Goal: Contribute content: Add original content to the website for others to see

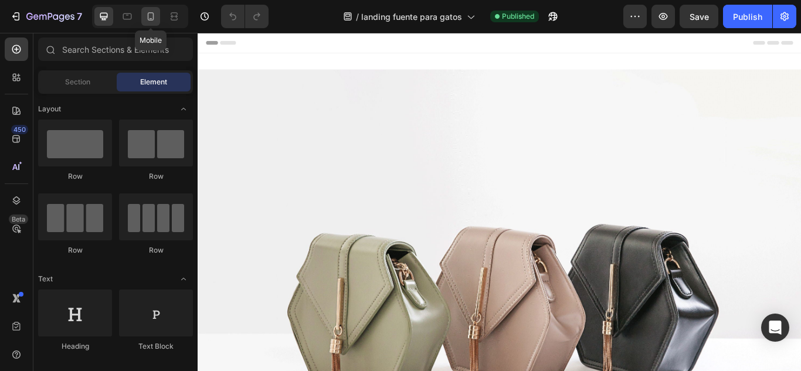
click at [153, 22] on icon at bounding box center [151, 17] width 12 height 12
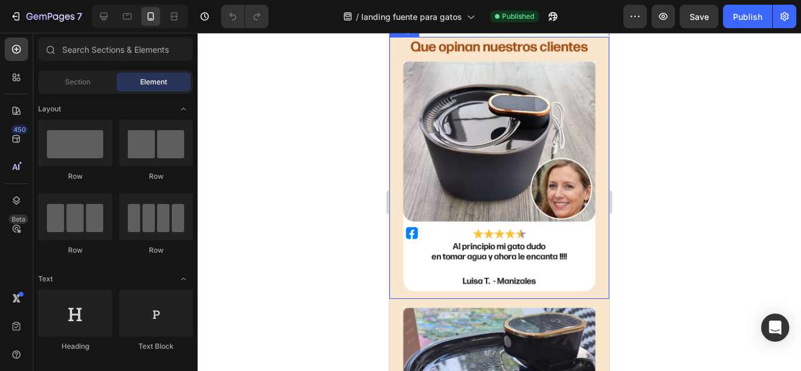
scroll to position [1934, 0]
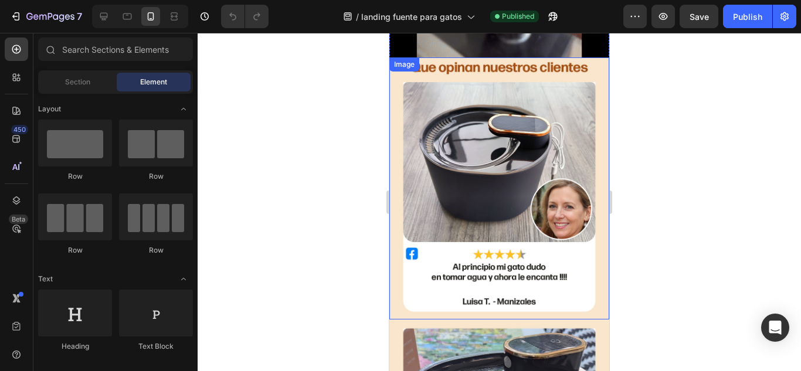
click at [510, 144] on img at bounding box center [499, 187] width 220 height 261
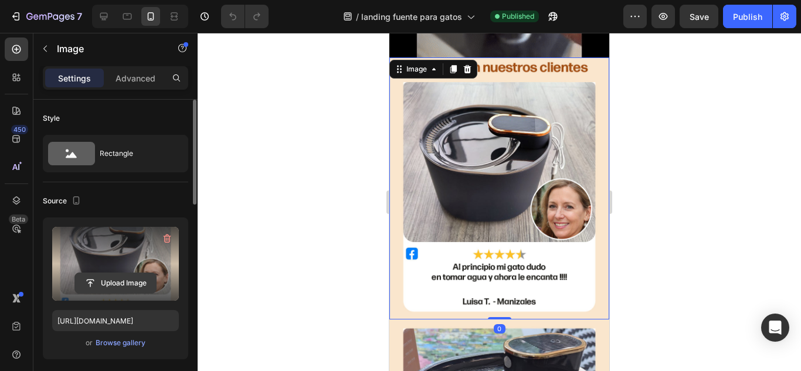
click at [117, 279] on input "file" at bounding box center [115, 283] width 81 height 20
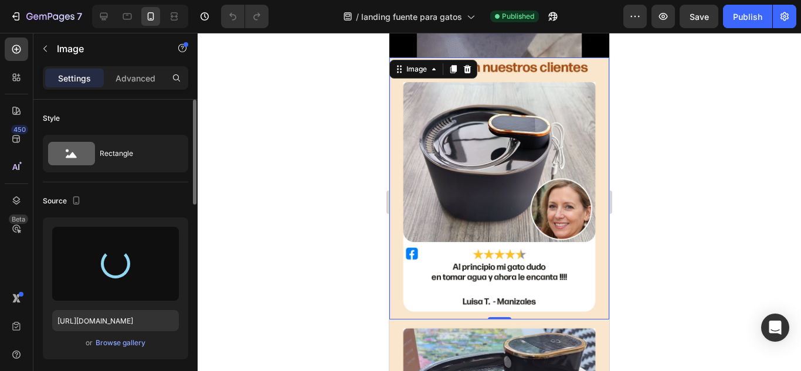
type input "[URL][DOMAIN_NAME]"
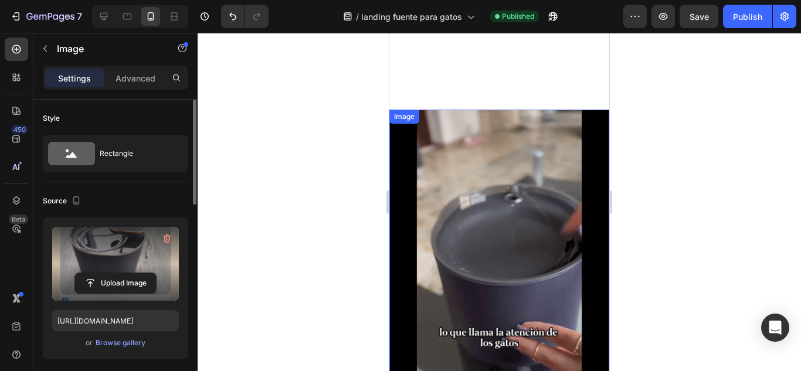
scroll to position [1231, 0]
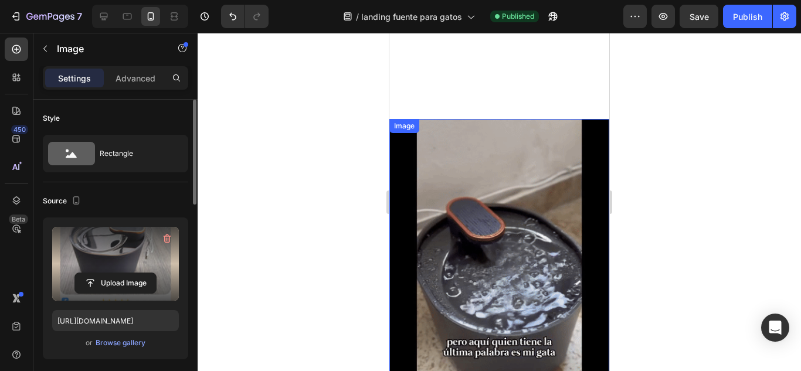
click at [410, 127] on div "Image" at bounding box center [499, 265] width 220 height 293
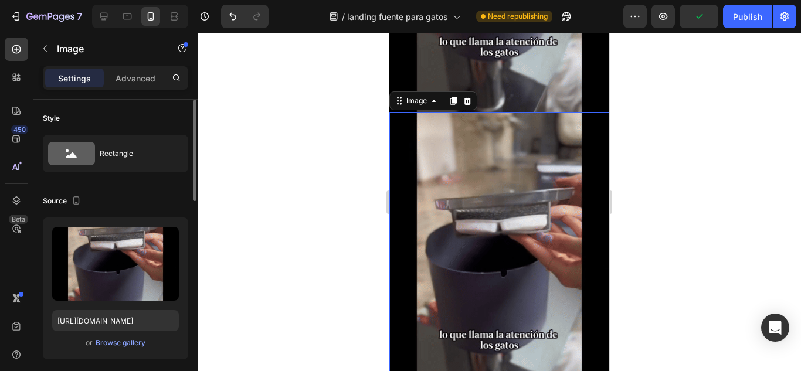
scroll to position [1557, 0]
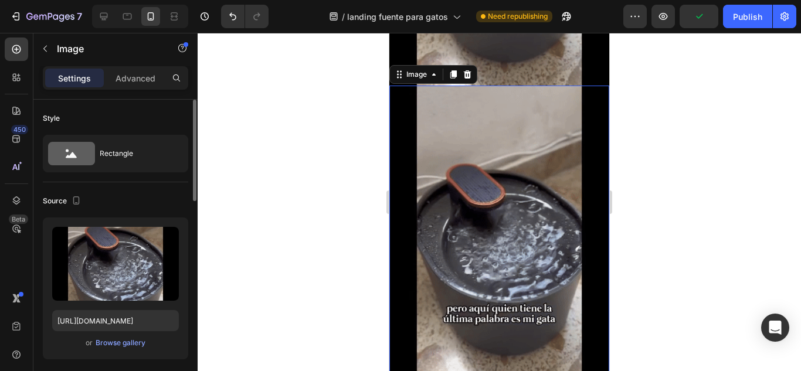
click at [477, 213] on img at bounding box center [499, 232] width 220 height 293
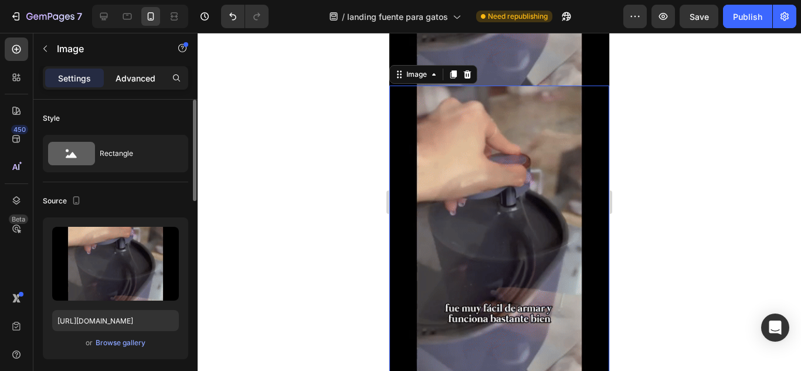
click at [140, 86] on div "Advanced" at bounding box center [135, 78] width 59 height 19
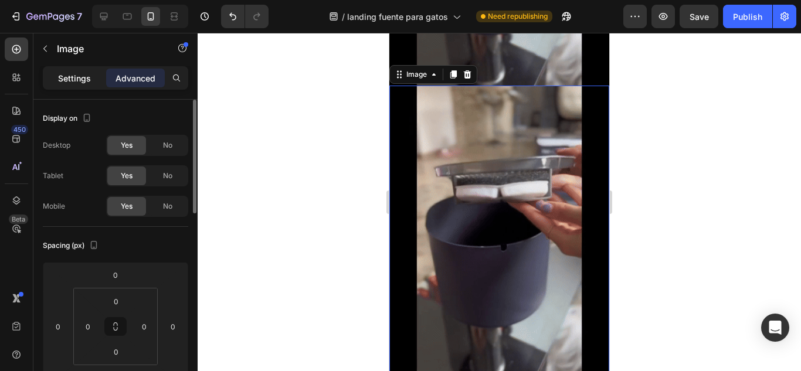
click at [83, 83] on p "Settings" at bounding box center [74, 78] width 33 height 12
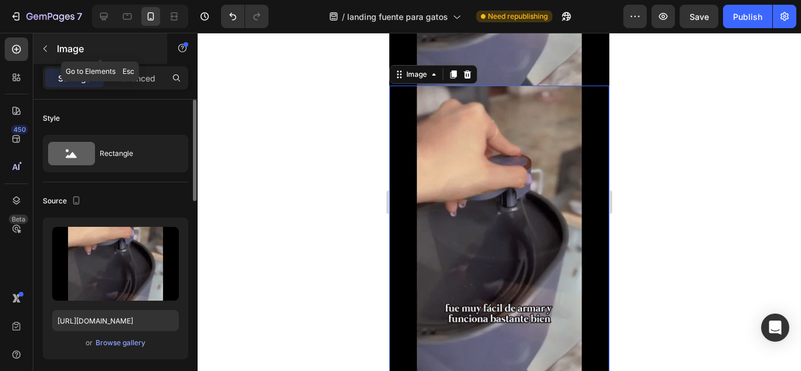
click at [52, 55] on button "button" at bounding box center [45, 48] width 19 height 19
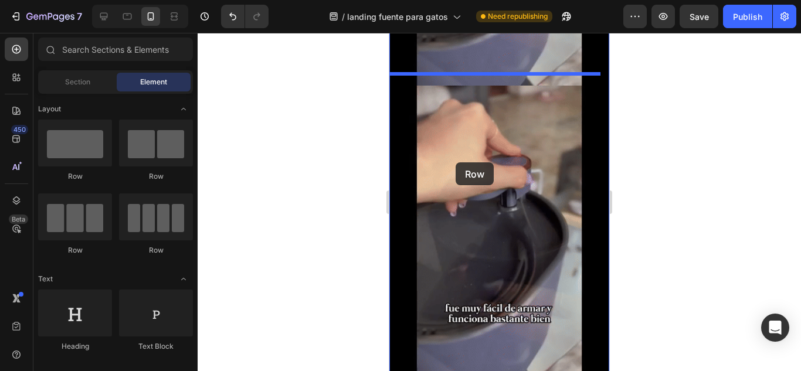
drag, startPoint x: 759, startPoint y: 178, endPoint x: 455, endPoint y: 162, distance: 303.4
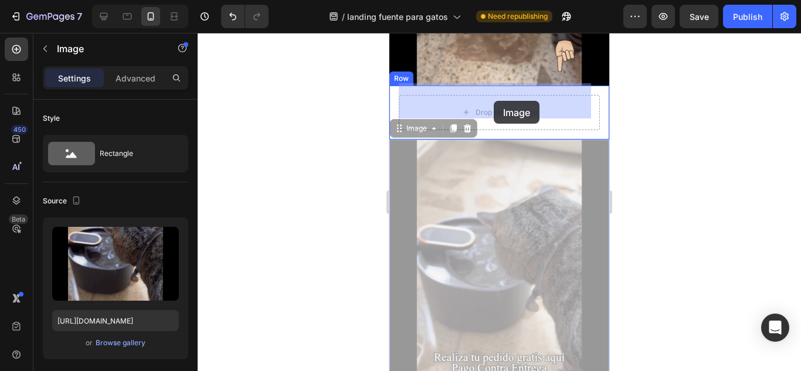
drag, startPoint x: 488, startPoint y: 197, endPoint x: 494, endPoint y: 101, distance: 96.3
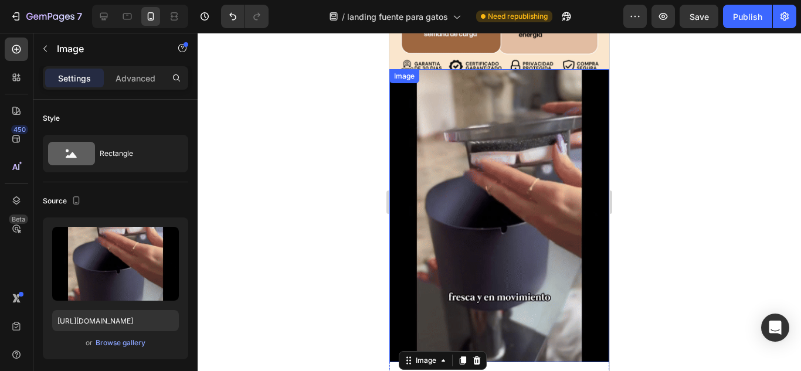
scroll to position [1264, 0]
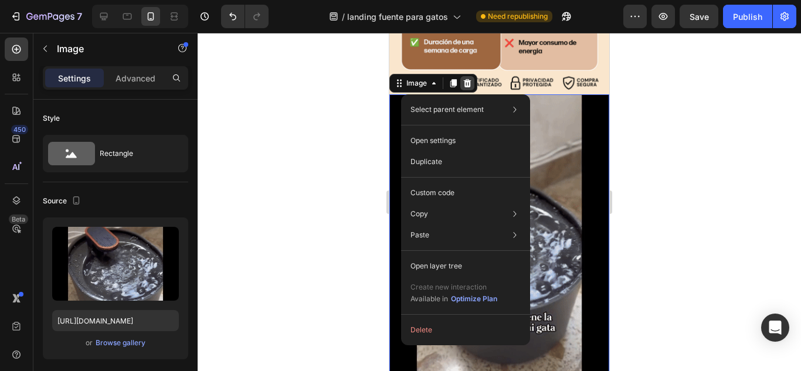
click at [466, 79] on icon at bounding box center [468, 83] width 8 height 8
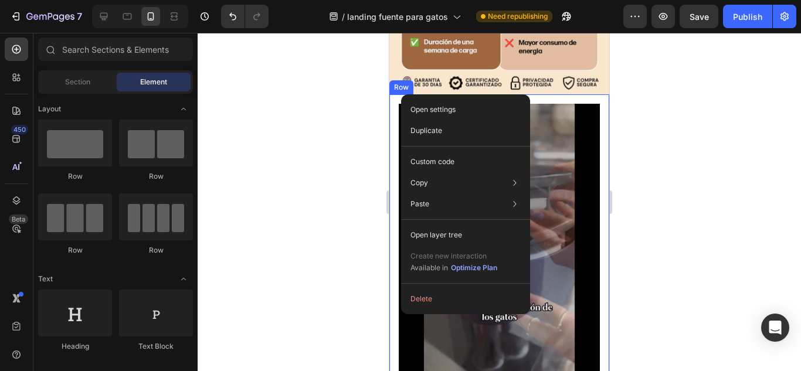
click at [597, 111] on div "Image Row" at bounding box center [499, 237] width 220 height 287
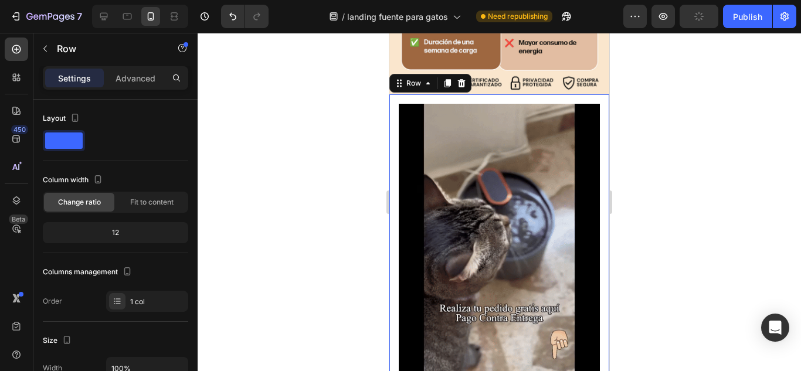
scroll to position [234, 0]
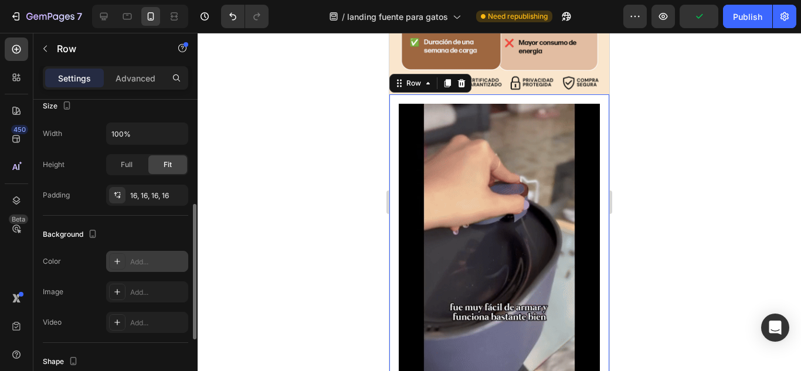
click at [130, 257] on div "Add..." at bounding box center [157, 262] width 55 height 11
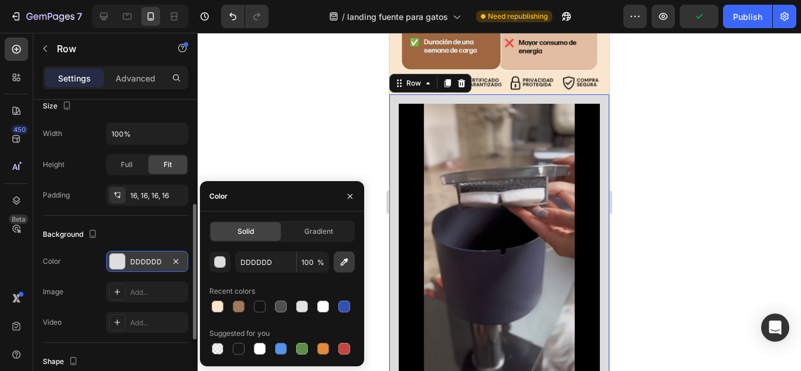
click at [345, 257] on icon "button" at bounding box center [344, 262] width 12 height 12
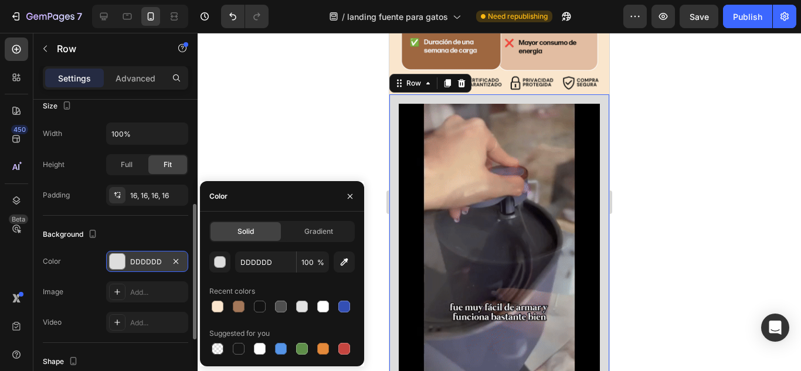
type input "FAE5CD"
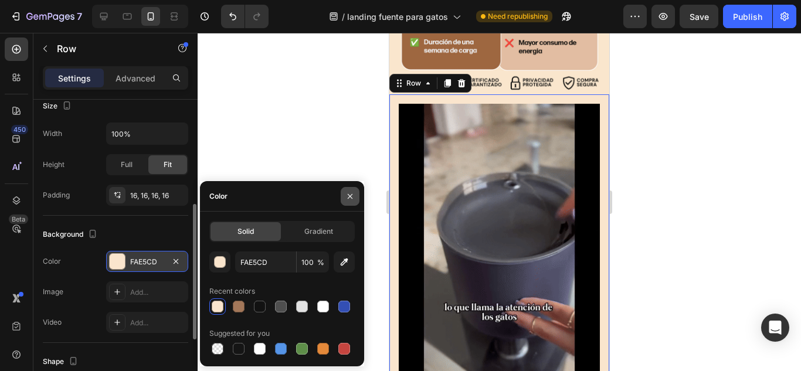
drag, startPoint x: 349, startPoint y: 196, endPoint x: 21, endPoint y: 148, distance: 331.8
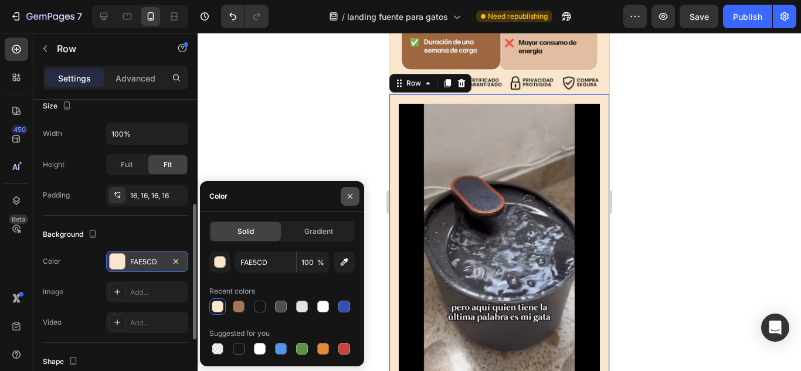
click at [349, 196] on icon "button" at bounding box center [349, 196] width 9 height 9
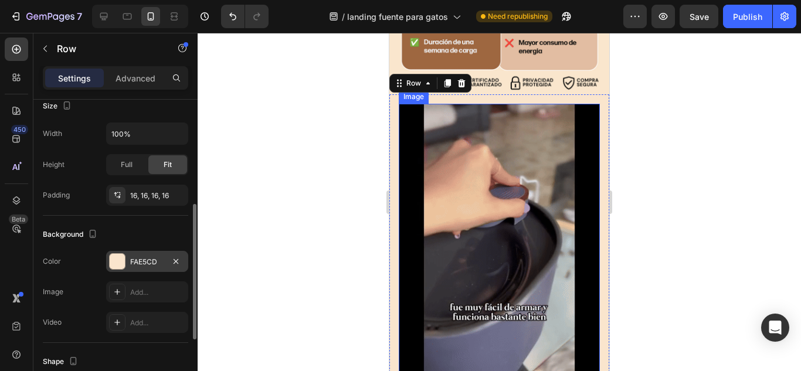
click at [517, 159] on img at bounding box center [499, 238] width 201 height 268
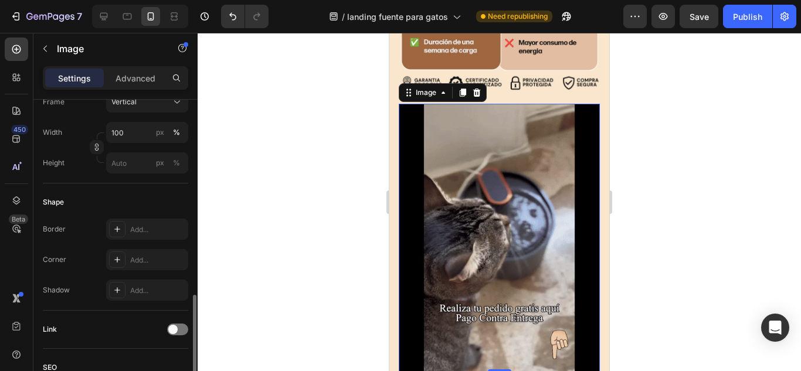
scroll to position [610, 0]
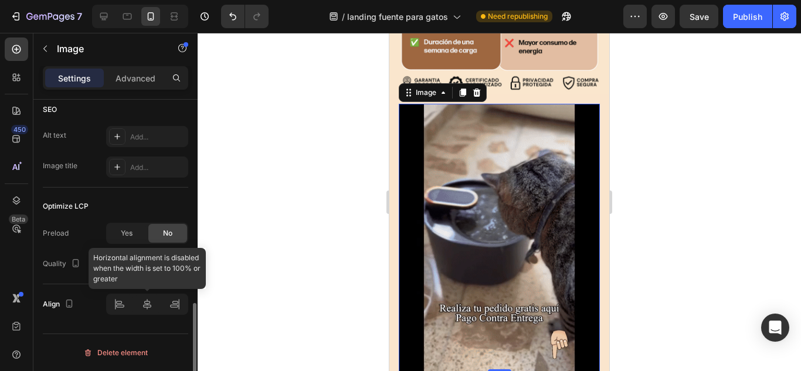
click at [147, 305] on div at bounding box center [147, 304] width 82 height 21
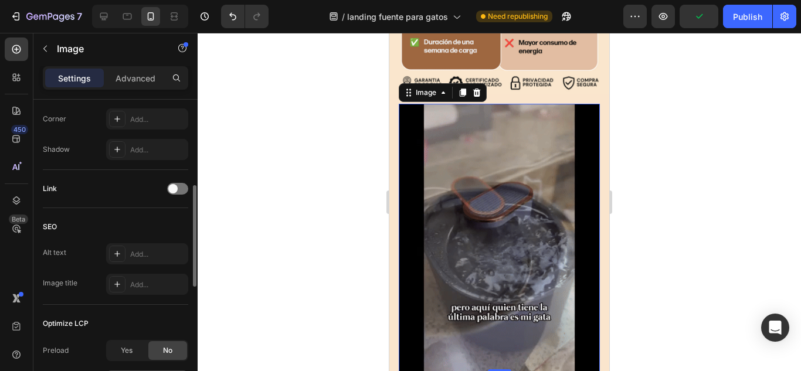
scroll to position [434, 0]
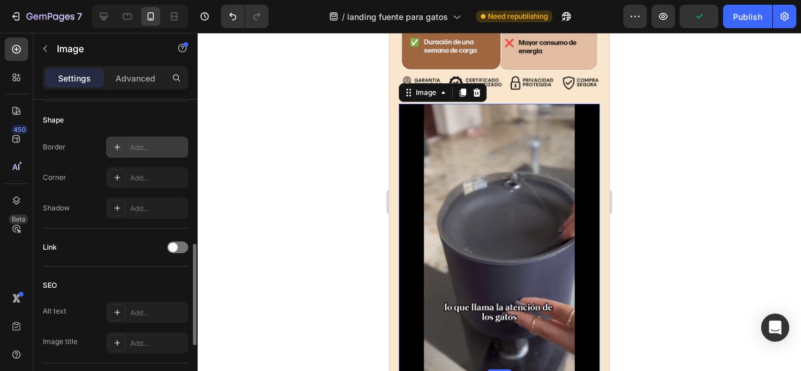
click at [130, 150] on div "Add..." at bounding box center [147, 147] width 82 height 21
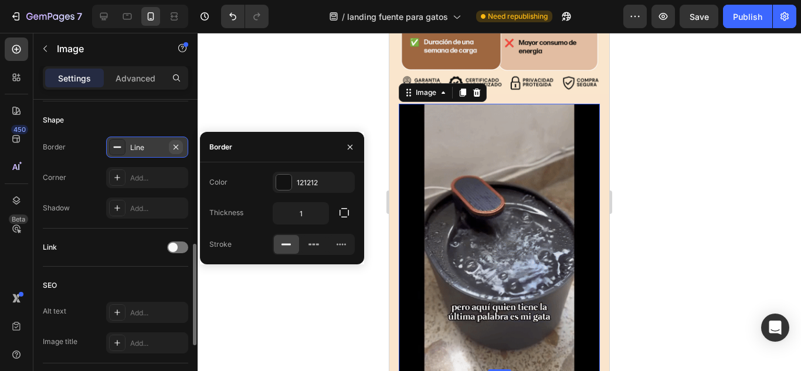
click at [177, 143] on icon "button" at bounding box center [175, 146] width 9 height 9
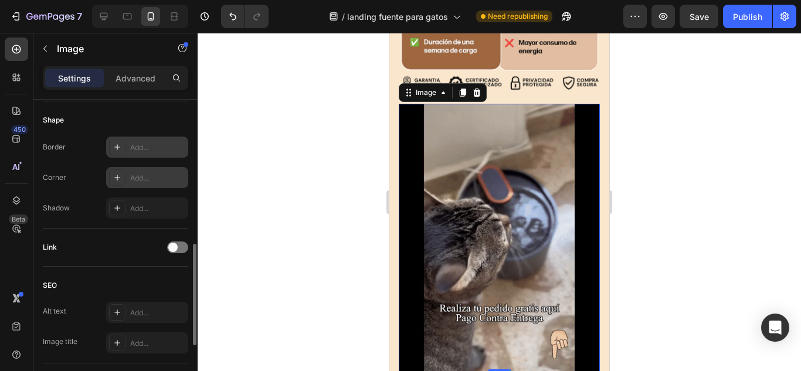
click at [132, 178] on div "Add..." at bounding box center [157, 178] width 55 height 11
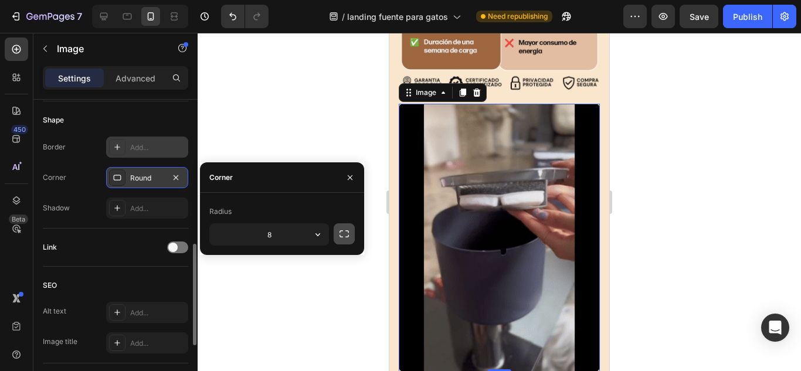
click at [341, 234] on icon "button" at bounding box center [344, 234] width 12 height 12
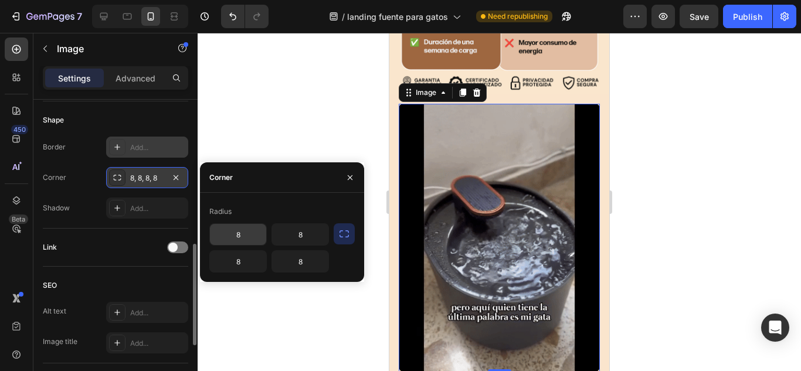
click at [239, 235] on input "8" at bounding box center [238, 234] width 56 height 21
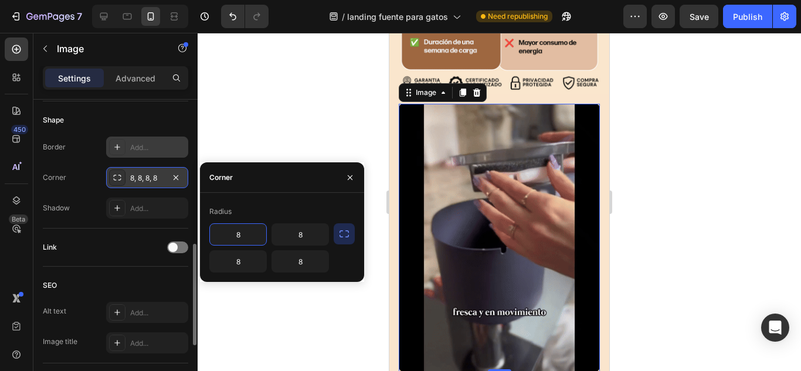
click at [239, 235] on input "8" at bounding box center [238, 234] width 56 height 21
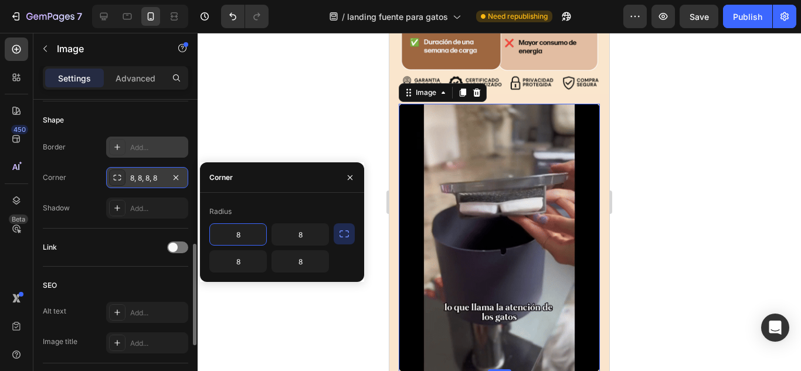
click at [239, 235] on input "8" at bounding box center [238, 234] width 56 height 21
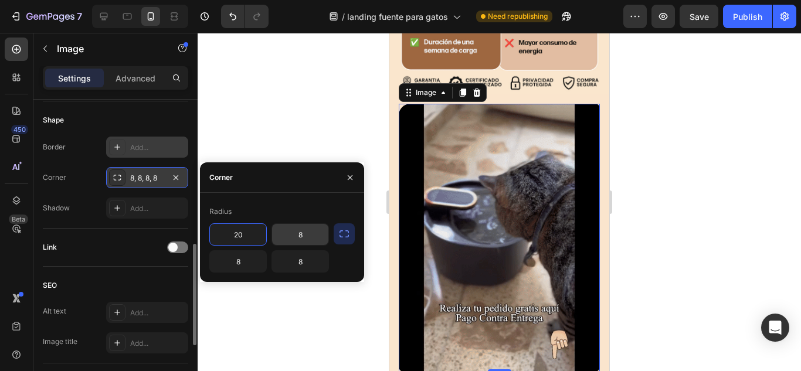
type input "20"
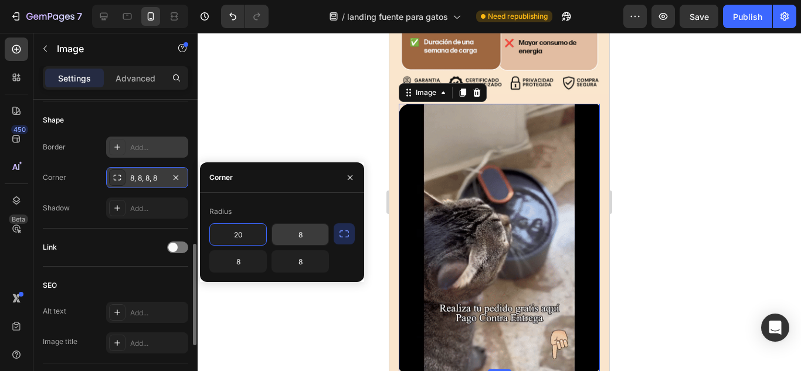
click at [302, 236] on input "8" at bounding box center [300, 234] width 56 height 21
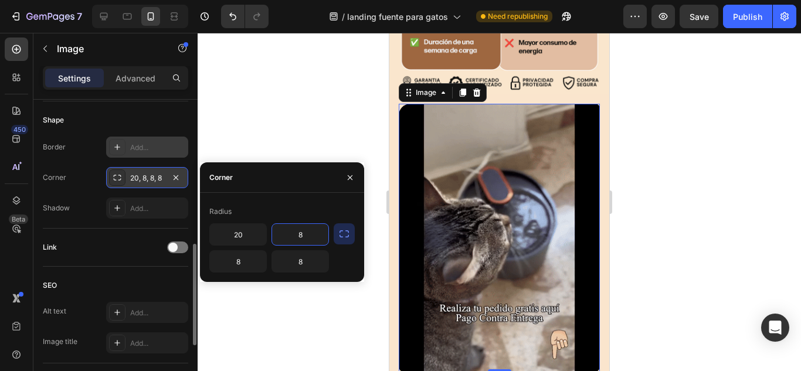
click at [302, 236] on input "8" at bounding box center [300, 234] width 56 height 21
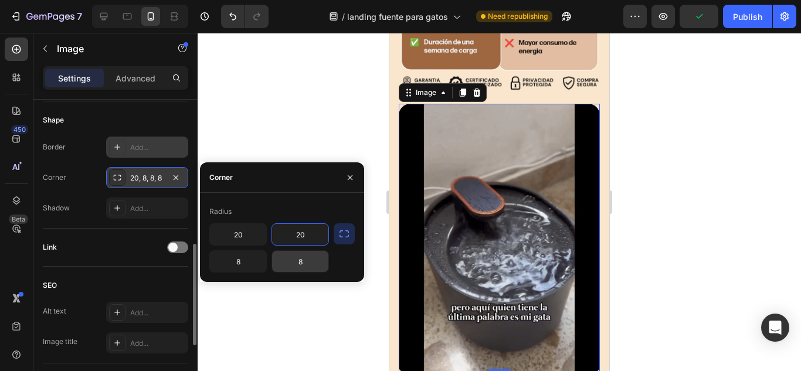
type input "20"
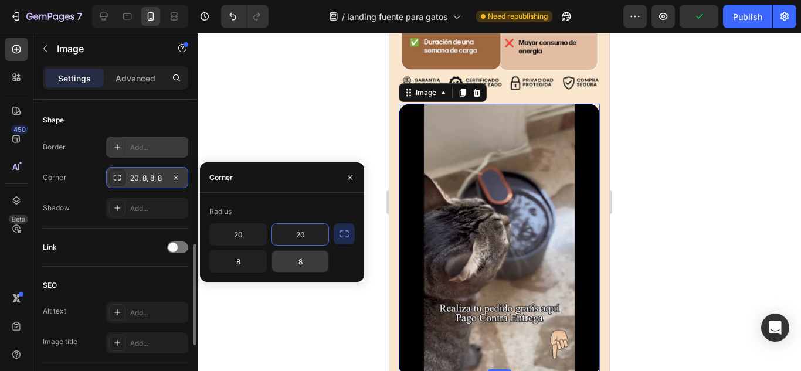
click at [301, 261] on input "8" at bounding box center [300, 261] width 56 height 21
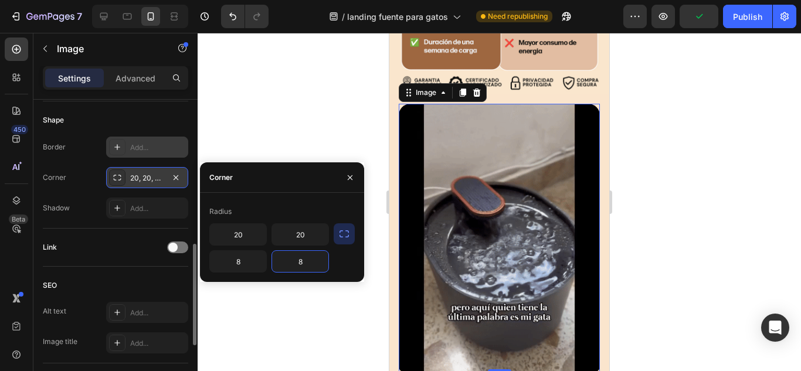
click at [301, 261] on input "8" at bounding box center [300, 261] width 56 height 21
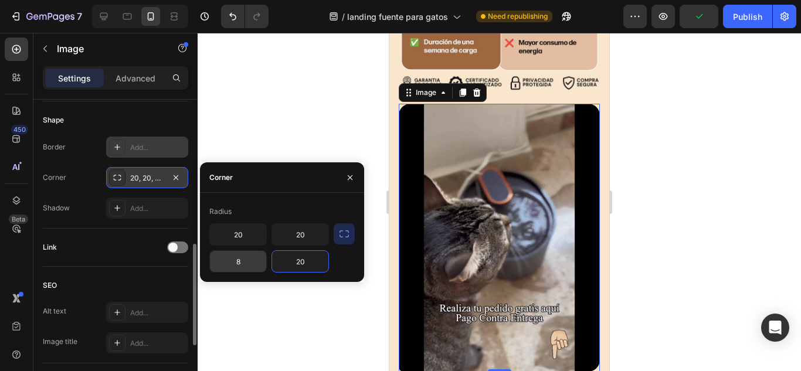
type input "20"
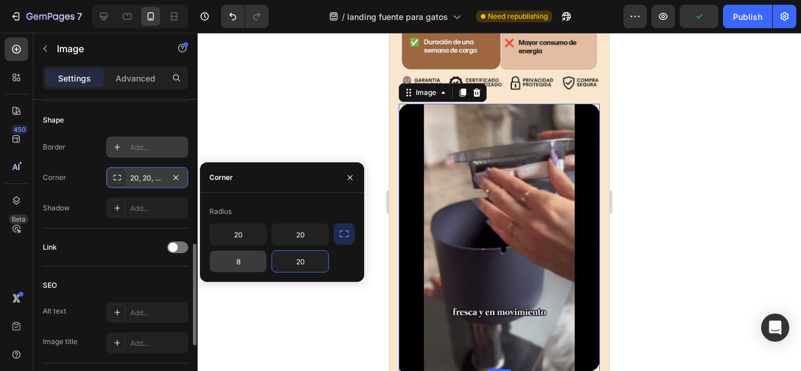
click at [242, 263] on input "8" at bounding box center [238, 261] width 56 height 21
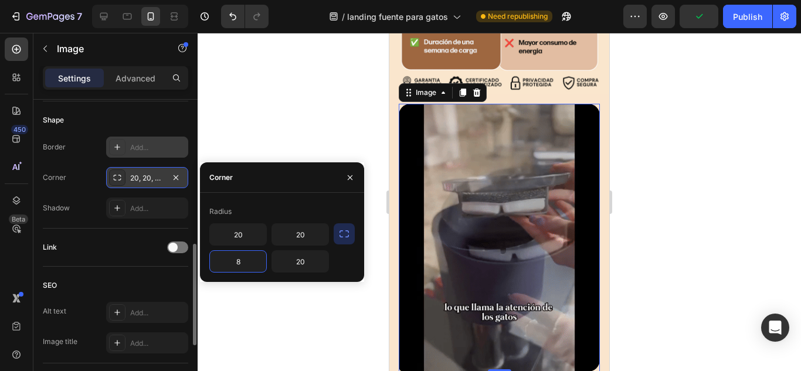
click at [242, 263] on input "8" at bounding box center [238, 261] width 56 height 21
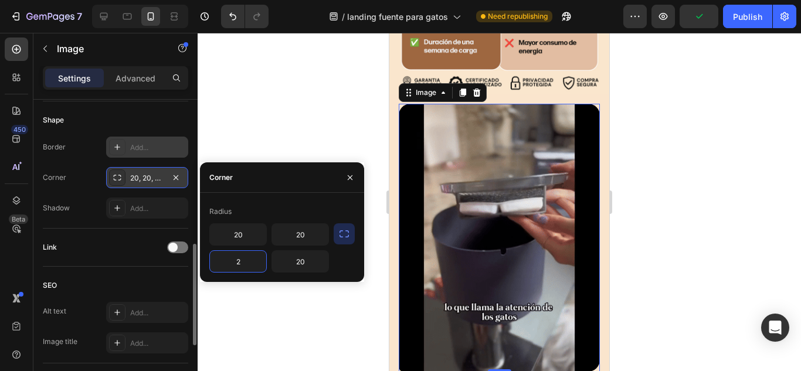
type input "20"
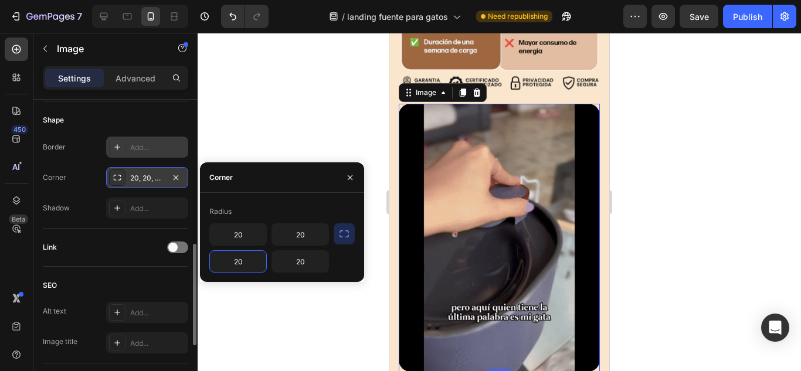
click at [170, 118] on div "Shape" at bounding box center [115, 120] width 145 height 19
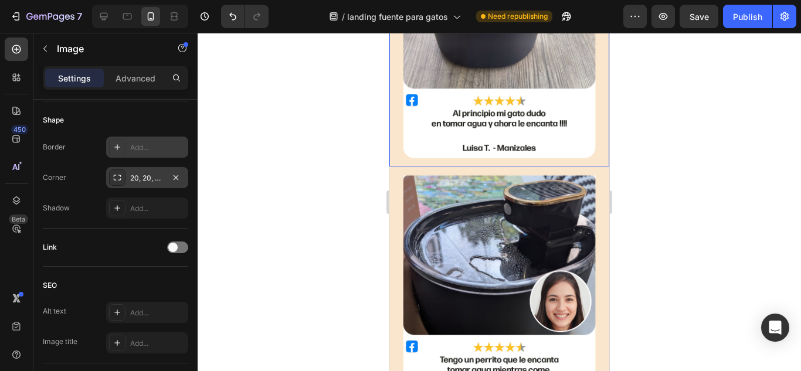
scroll to position [1792, 0]
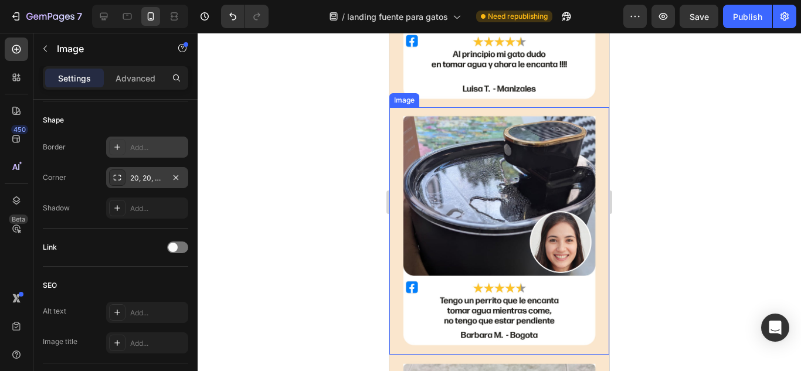
click at [530, 176] on img at bounding box center [499, 230] width 220 height 247
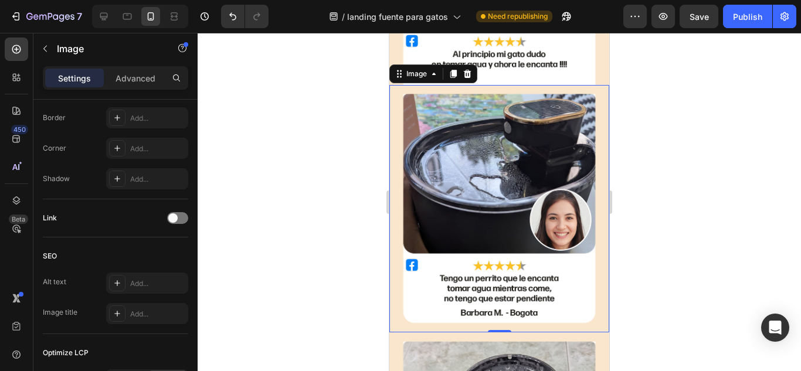
click at [488, 176] on img at bounding box center [499, 208] width 220 height 247
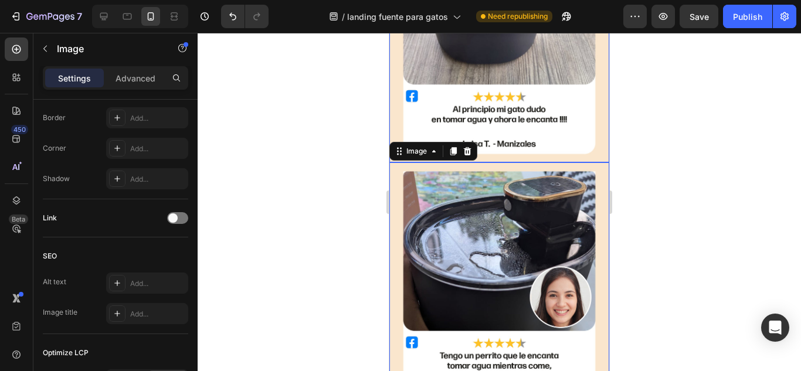
scroll to position [1675, 0]
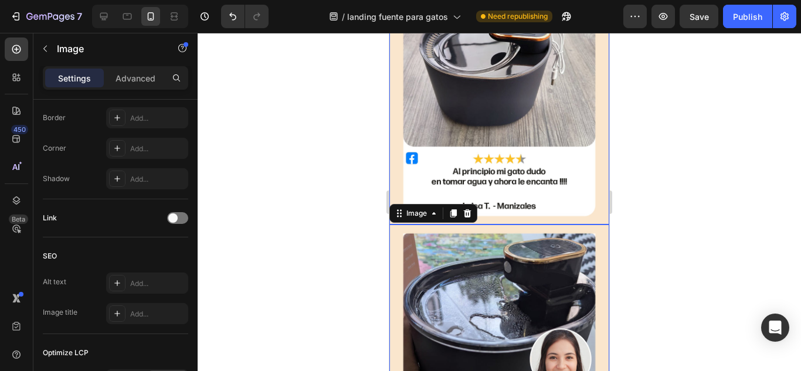
click at [509, 131] on img at bounding box center [499, 93] width 220 height 263
click at [499, 246] on img at bounding box center [499, 348] width 220 height 247
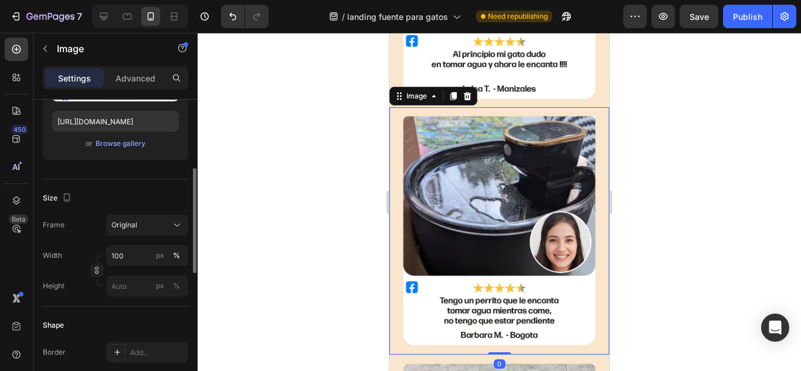
scroll to position [0, 0]
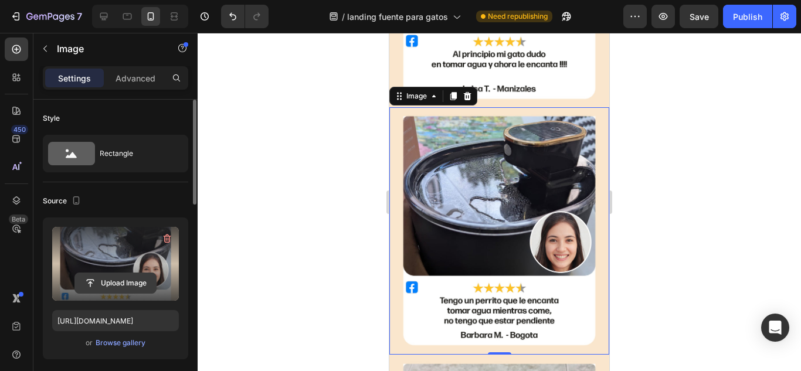
click at [110, 284] on input "file" at bounding box center [115, 283] width 81 height 20
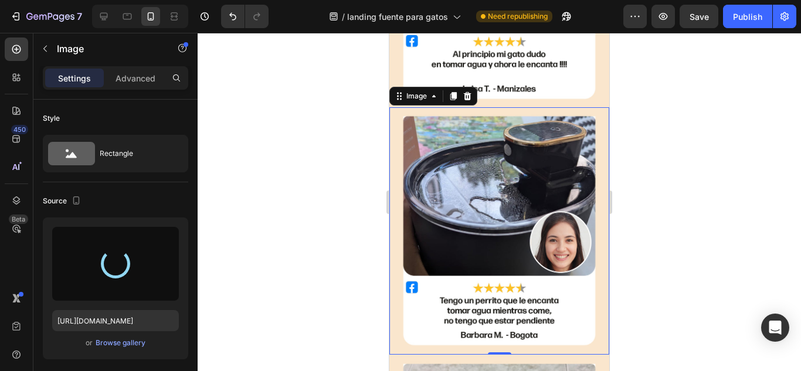
type input "[URL][DOMAIN_NAME]"
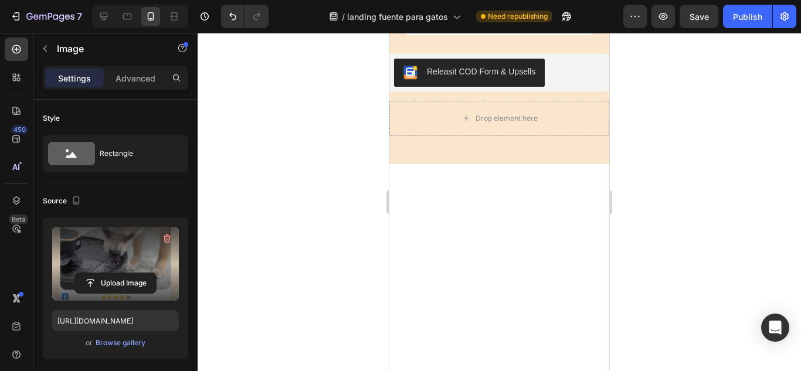
scroll to position [2085, 0]
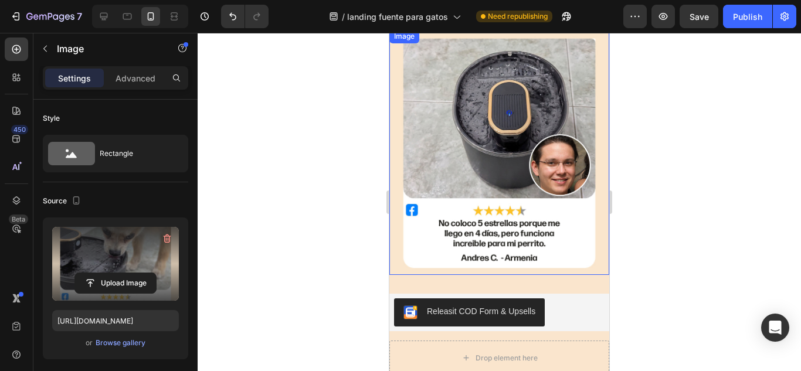
click at [499, 183] on img at bounding box center [499, 151] width 220 height 245
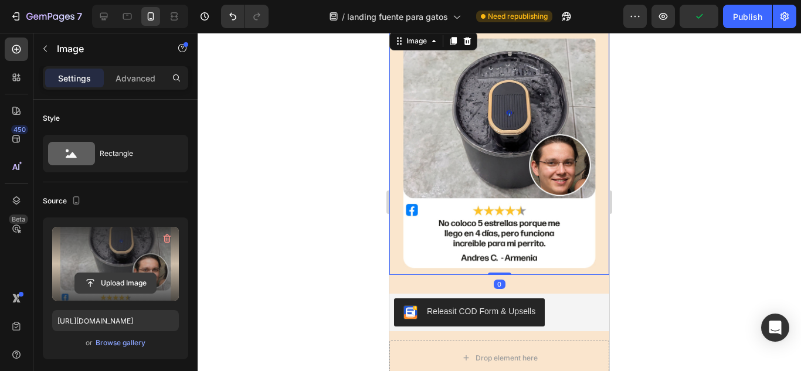
click at [117, 287] on input "file" at bounding box center [115, 283] width 81 height 20
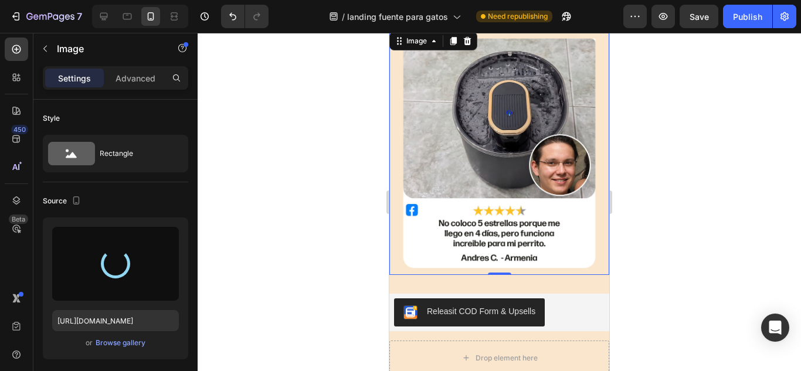
type input "[URL][DOMAIN_NAME]"
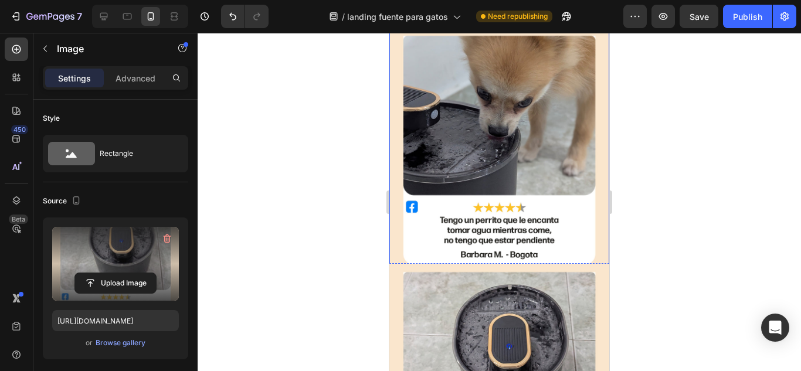
scroll to position [1733, 0]
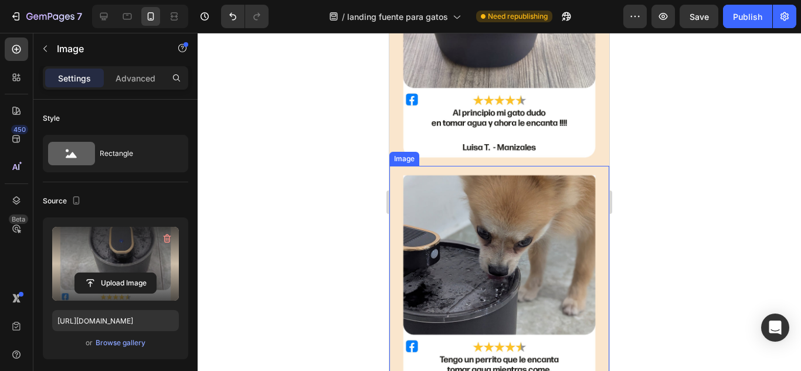
click at [433, 208] on img at bounding box center [499, 289] width 220 height 247
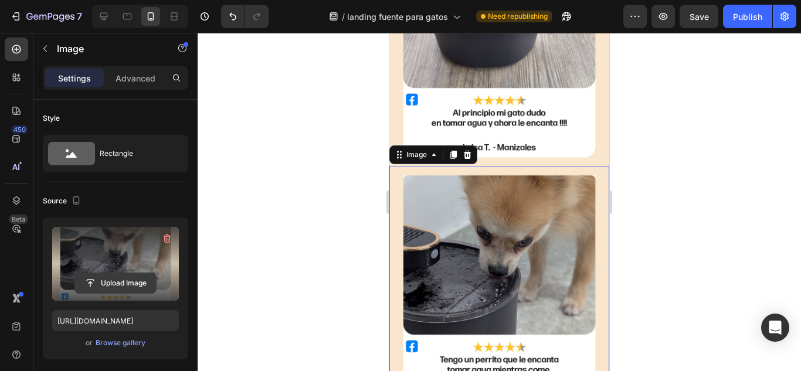
click at [132, 284] on input "file" at bounding box center [115, 283] width 81 height 20
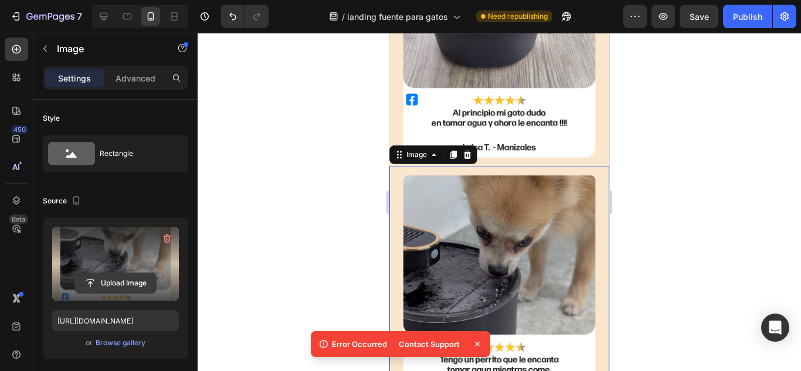
click at [128, 287] on input "file" at bounding box center [115, 283] width 81 height 20
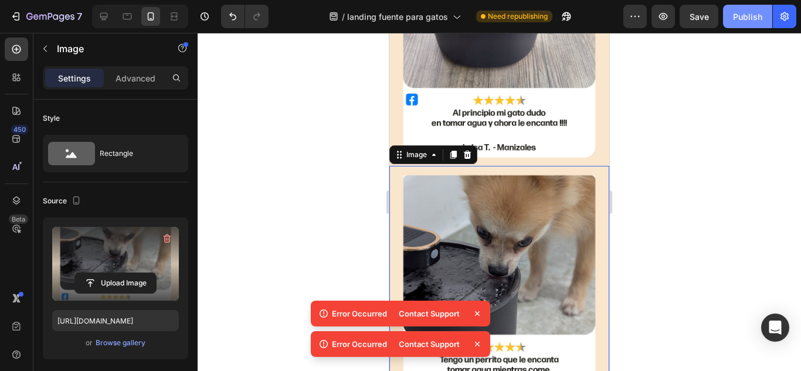
click at [746, 21] on div "Publish" at bounding box center [747, 17] width 29 height 12
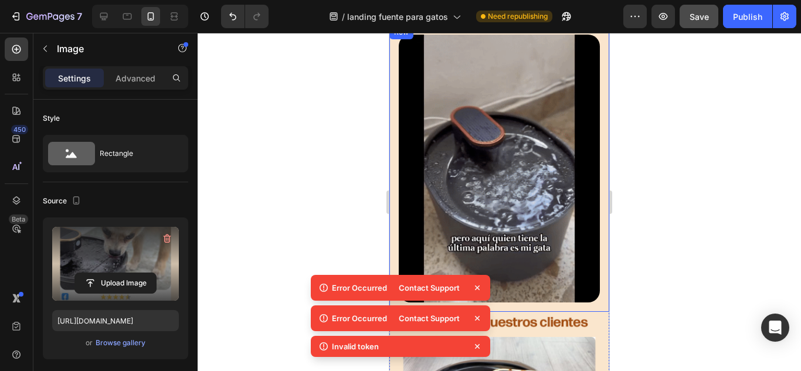
scroll to position [1323, 0]
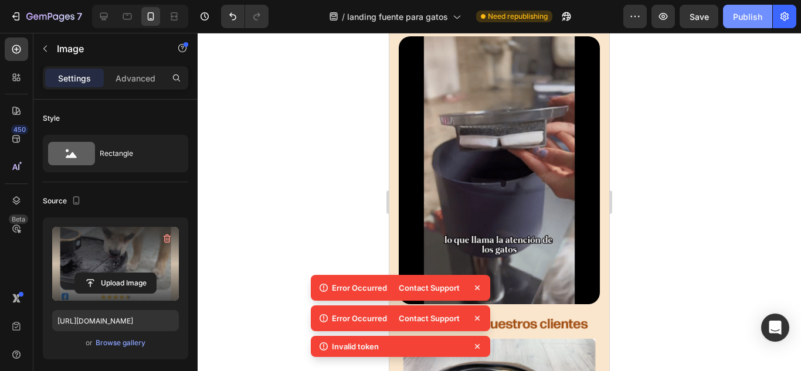
click at [738, 15] on div "Publish" at bounding box center [747, 17] width 29 height 12
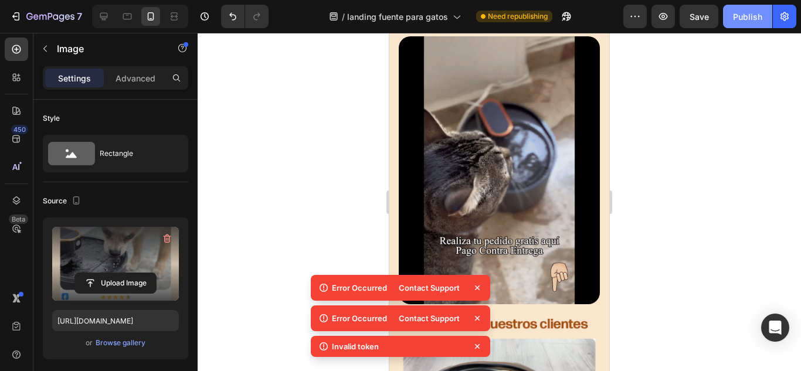
click at [739, 16] on div "Publish" at bounding box center [747, 17] width 29 height 12
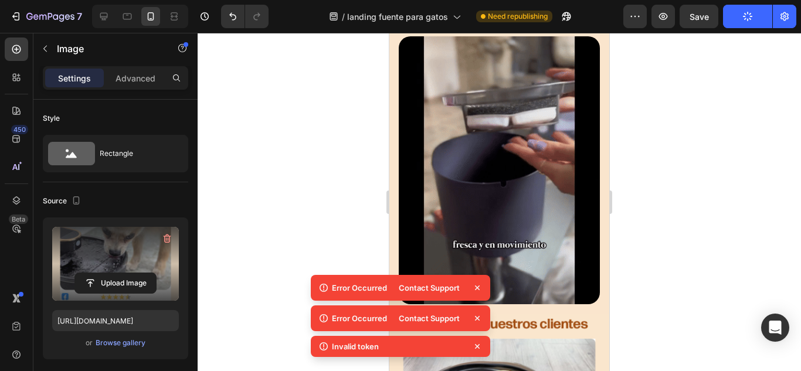
click at [739, 16] on button "Publish" at bounding box center [747, 16] width 49 height 23
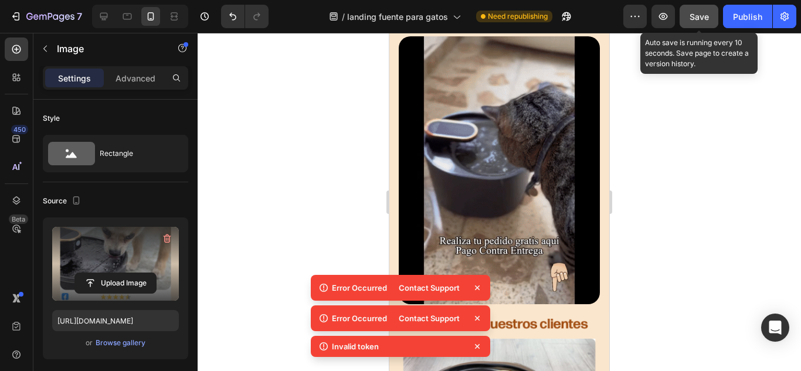
click at [702, 19] on span "Save" at bounding box center [698, 17] width 19 height 10
